Goal: Use online tool/utility: Utilize a website feature to perform a specific function

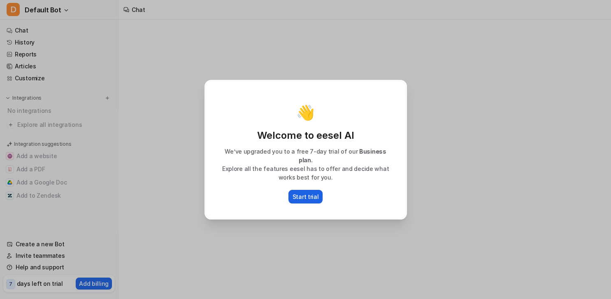
click at [304, 199] on p "Start trial" at bounding box center [305, 196] width 26 height 9
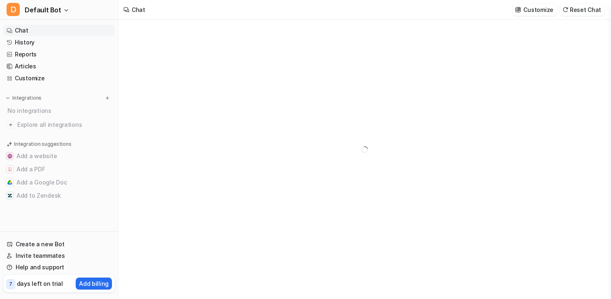
type textarea "**********"
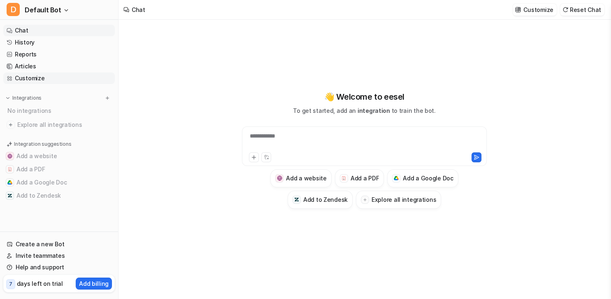
click at [29, 78] on link "Customize" at bounding box center [58, 78] width 111 height 12
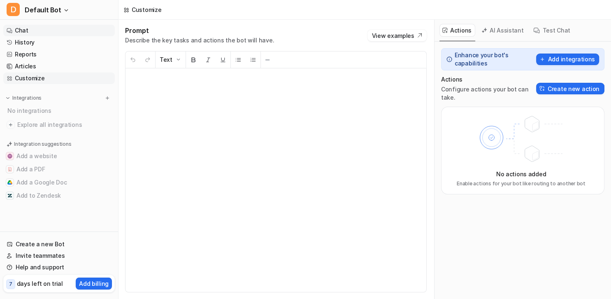
click at [22, 28] on link "Chat" at bounding box center [58, 31] width 111 height 12
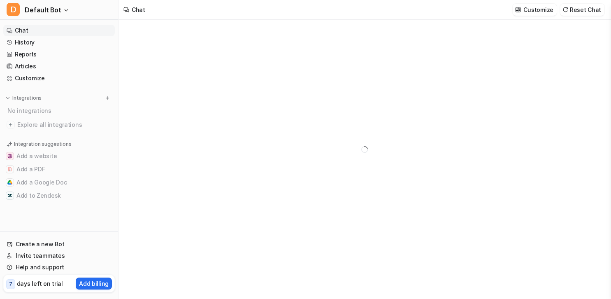
click at [28, 30] on link "Chat" at bounding box center [58, 31] width 111 height 12
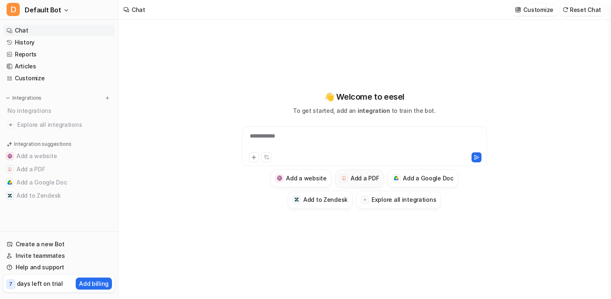
click at [370, 175] on h3 "Add a PDF" at bounding box center [364, 178] width 28 height 9
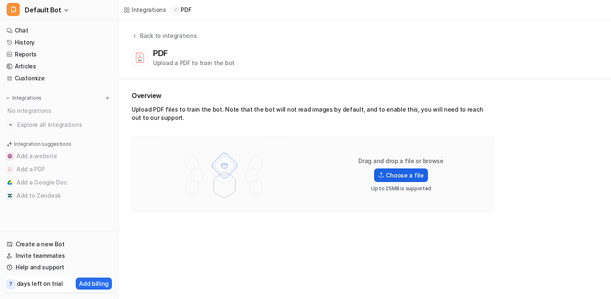
click at [400, 174] on label "Choose a file" at bounding box center [400, 175] width 53 height 14
click at [0, 0] on input "Choose a file" at bounding box center [0, 0] width 0 height 0
click at [143, 89] on div "Overview Upload PDF files to train the bot. Note that the bot will not read ima…" at bounding box center [364, 151] width 492 height 144
click at [144, 99] on h2 "Overview" at bounding box center [313, 95] width 362 height 10
click at [162, 73] on div "Back to integrations PDF Upload a PDF to train the bot" at bounding box center [364, 49] width 492 height 59
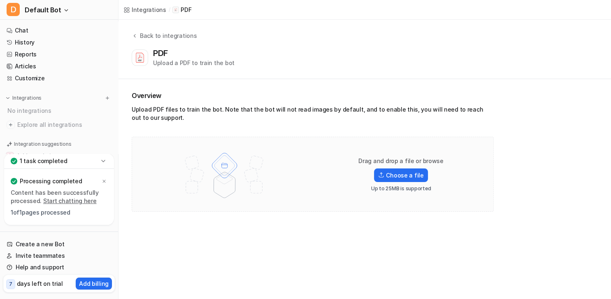
click at [461, 40] on div "Back to integrations PDF Upload a PDF to train the bot" at bounding box center [364, 49] width 492 height 36
click at [223, 167] on img at bounding box center [224, 174] width 107 height 58
click at [266, 58] on div "PDF Upload a PDF to train the bot" at bounding box center [363, 57] width 463 height 19
click at [82, 203] on link "Start chatting here" at bounding box center [69, 200] width 53 height 7
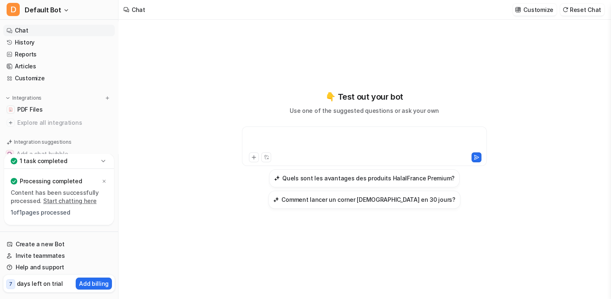
click at [270, 137] on div at bounding box center [364, 141] width 241 height 19
click at [253, 159] on icon at bounding box center [254, 157] width 4 height 4
click at [253, 139] on div at bounding box center [364, 141] width 241 height 19
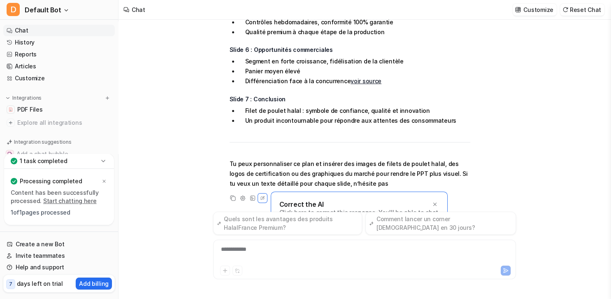
scroll to position [331, 0]
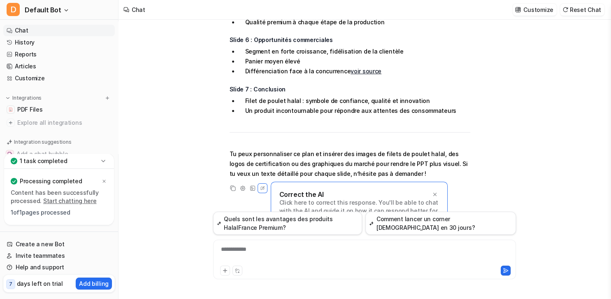
click at [246, 251] on div "**********" at bounding box center [364, 254] width 299 height 19
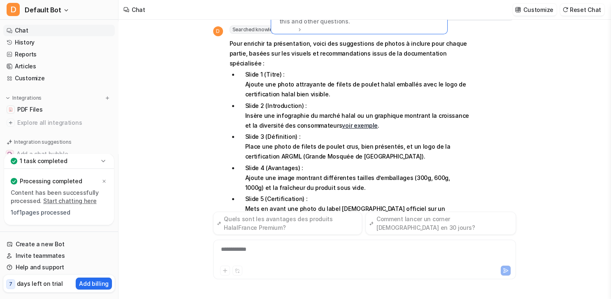
scroll to position [656, 0]
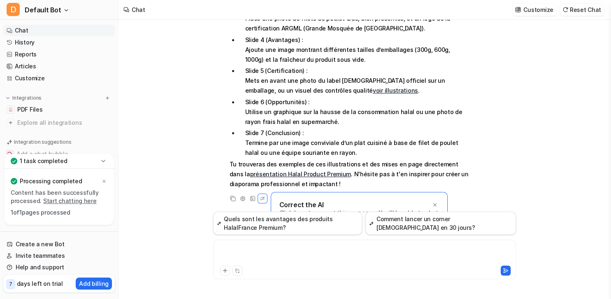
click at [345, 251] on div at bounding box center [364, 254] width 299 height 19
click at [506, 268] on icon at bounding box center [506, 270] width 6 height 6
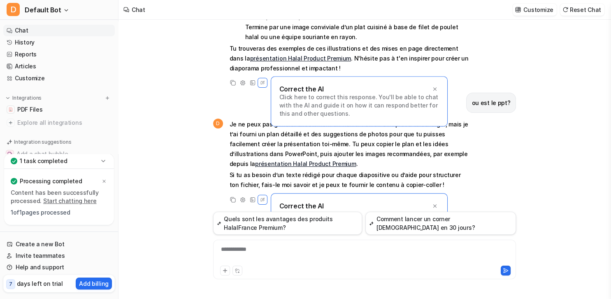
scroll to position [772, 0]
click at [296, 243] on div "**********" at bounding box center [364, 258] width 303 height 39
click at [251, 255] on div at bounding box center [364, 254] width 299 height 19
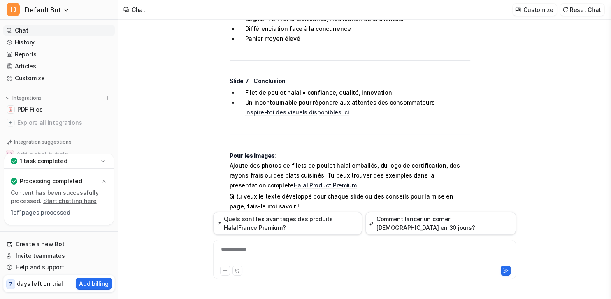
scroll to position [1467, 0]
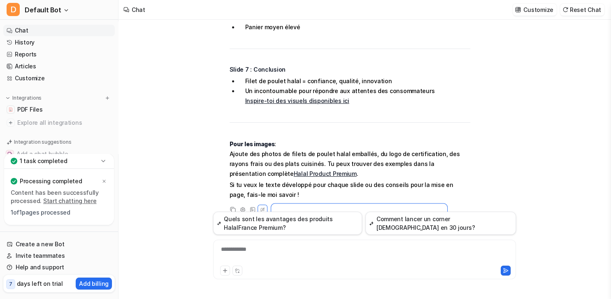
click at [166, 159] on div "peux tu me faire ppt sur le filet de poulet halal D Searched knowledge base sea…" at bounding box center [363, 159] width 491 height 279
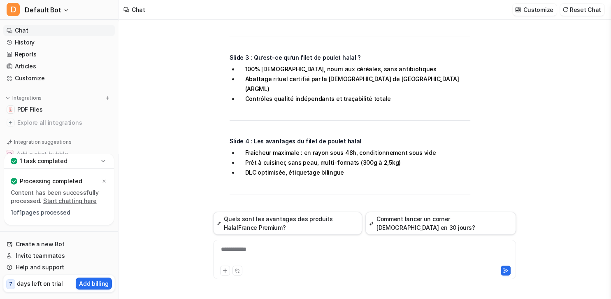
scroll to position [1172, 0]
